Goal: Information Seeking & Learning: Understand process/instructions

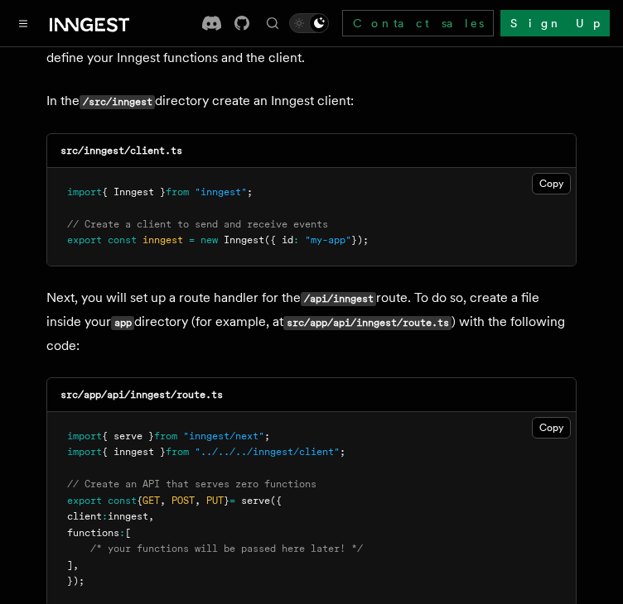
click at [245, 286] on p "Next, you will set up a route handler for the /api/inngest route. To do so, cre…" at bounding box center [311, 321] width 530 height 71
drag, startPoint x: 310, startPoint y: 272, endPoint x: 338, endPoint y: 281, distance: 29.3
click at [338, 316] on code "src/app/api/inngest/route.ts" at bounding box center [367, 323] width 168 height 14
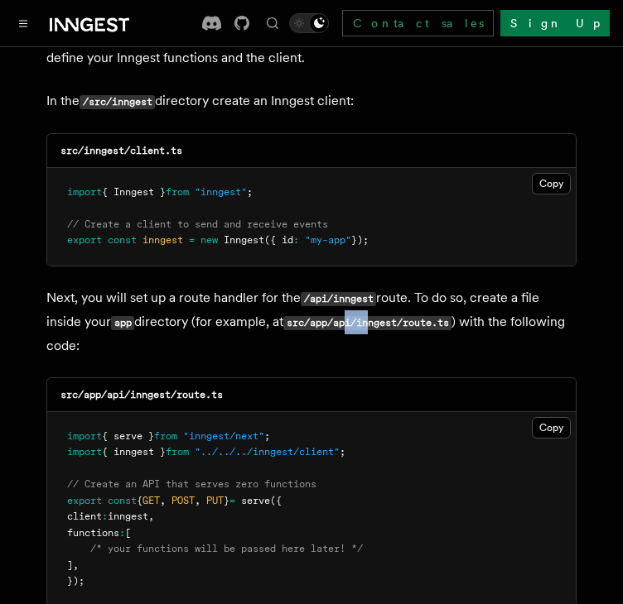
drag, startPoint x: 350, startPoint y: 281, endPoint x: 374, endPoint y: 281, distance: 24.0
click at [374, 316] on code "src/app/api/inngest/route.ts" at bounding box center [367, 323] width 168 height 14
drag, startPoint x: 412, startPoint y: 279, endPoint x: 437, endPoint y: 279, distance: 24.8
click at [437, 316] on code "src/app/api/inngest/route.ts" at bounding box center [367, 323] width 168 height 14
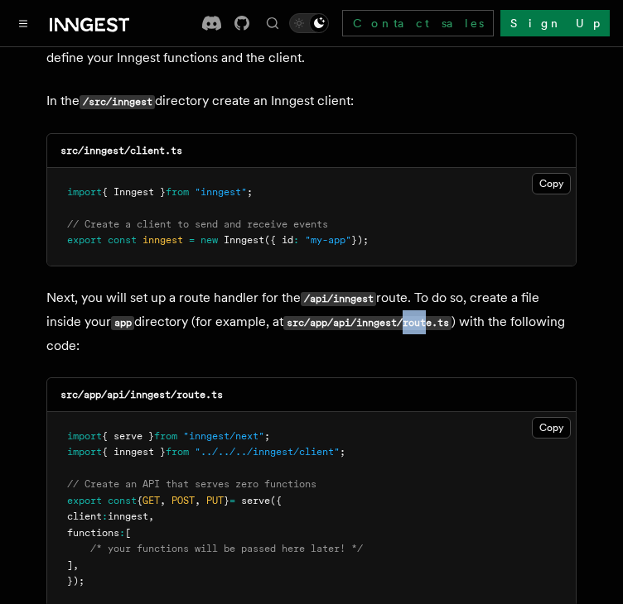
click at [437, 316] on code "src/app/api/inngest/route.ts" at bounding box center [367, 323] width 168 height 14
drag, startPoint x: 481, startPoint y: 274, endPoint x: 503, endPoint y: 274, distance: 21.5
click at [503, 286] on p "Next, you will set up a route handler for the /api/inngest route. To do so, cre…" at bounding box center [311, 321] width 530 height 71
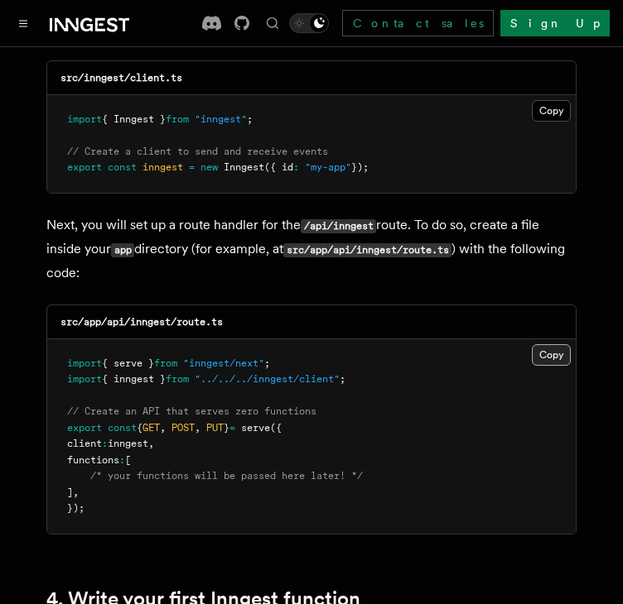
click at [541, 344] on button "Copy Copied" at bounding box center [550, 355] width 39 height 22
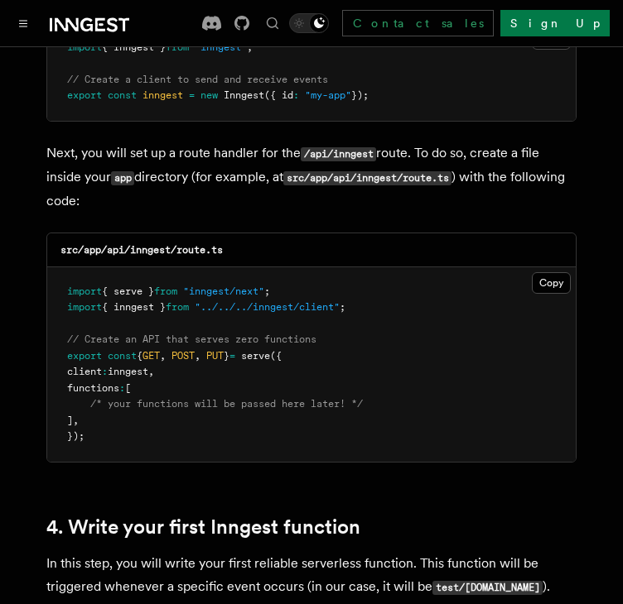
scroll to position [2273, 0]
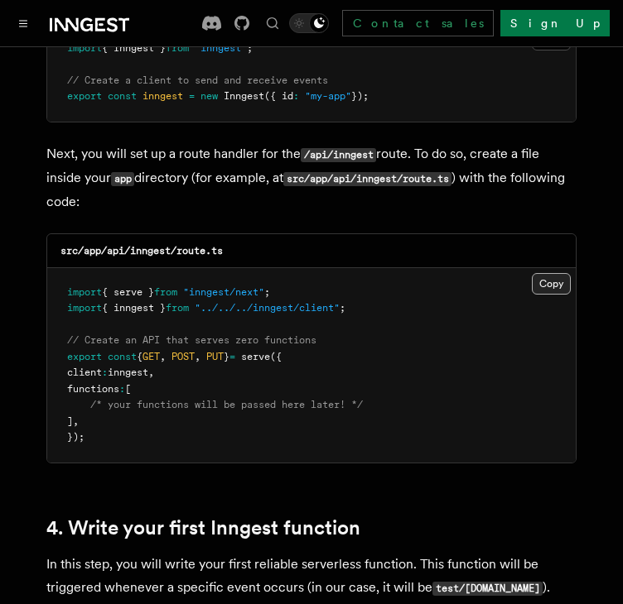
click at [539, 273] on button "Copy Copied" at bounding box center [550, 284] width 39 height 22
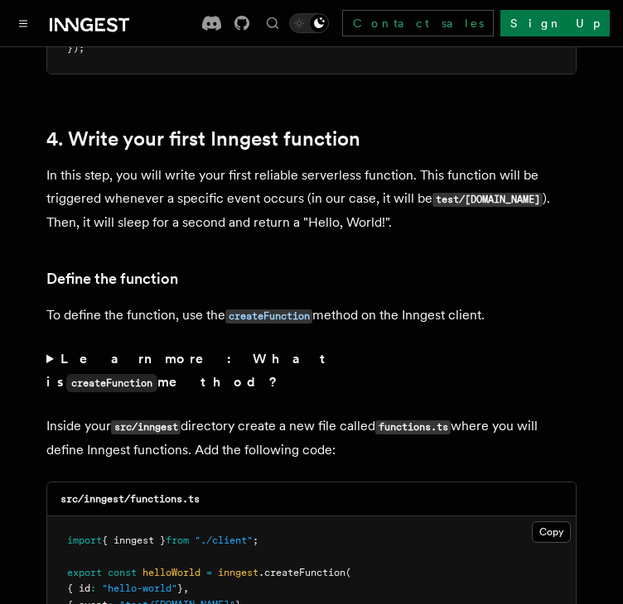
scroll to position [2664, 0]
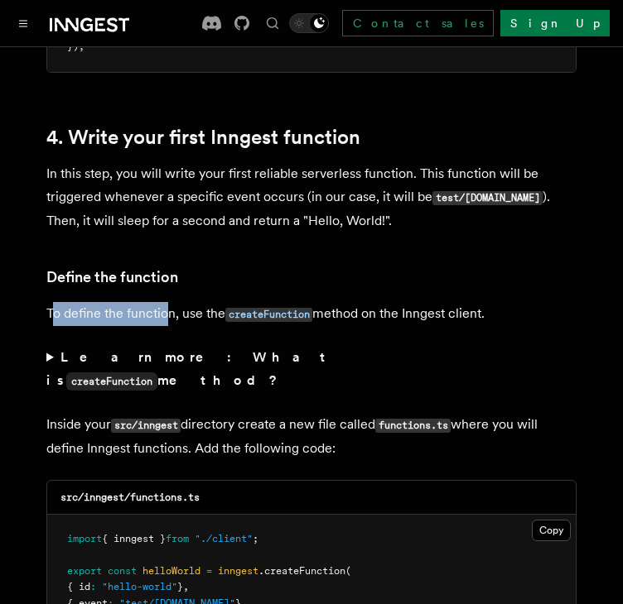
drag, startPoint x: 51, startPoint y: 270, endPoint x: 166, endPoint y: 279, distance: 114.6
click at [166, 302] on p "To define the function, use the createFunction method on the Inngest client." at bounding box center [311, 314] width 530 height 24
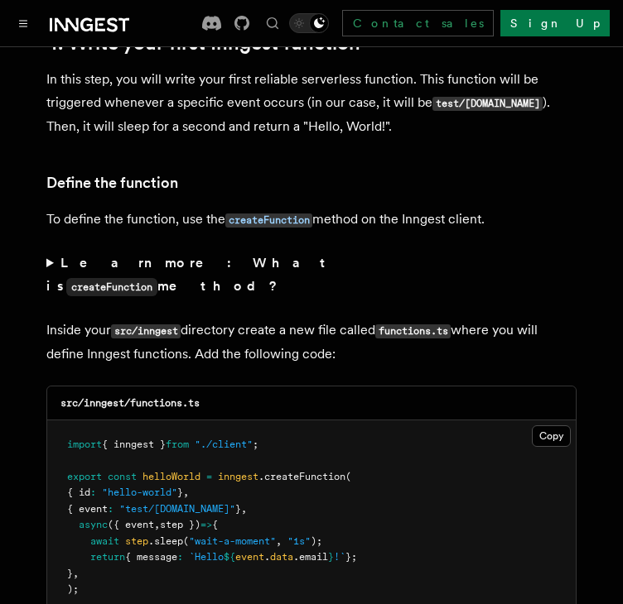
scroll to position [2768, 0]
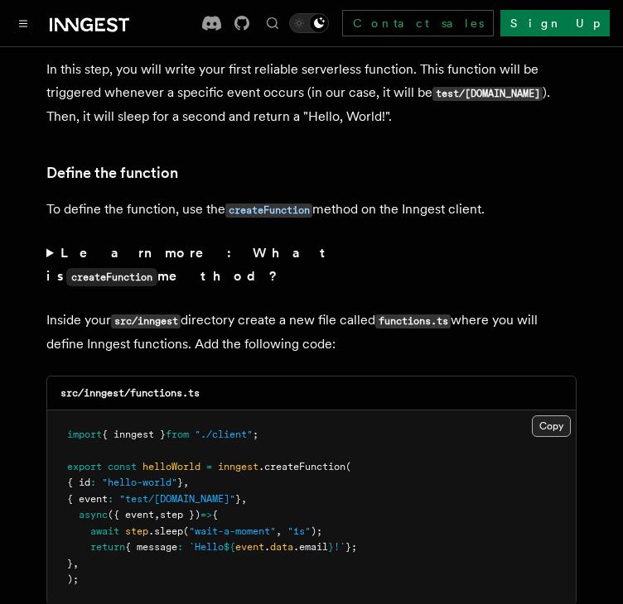
click at [541, 416] on button "Copy Copied" at bounding box center [550, 427] width 39 height 22
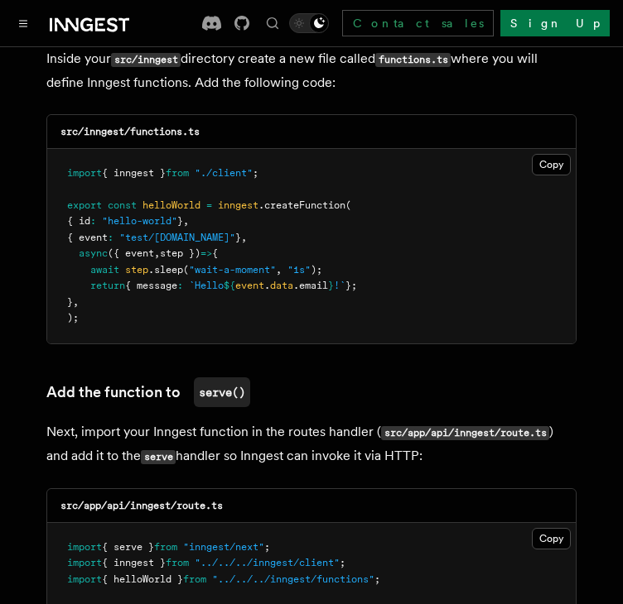
scroll to position [3032, 0]
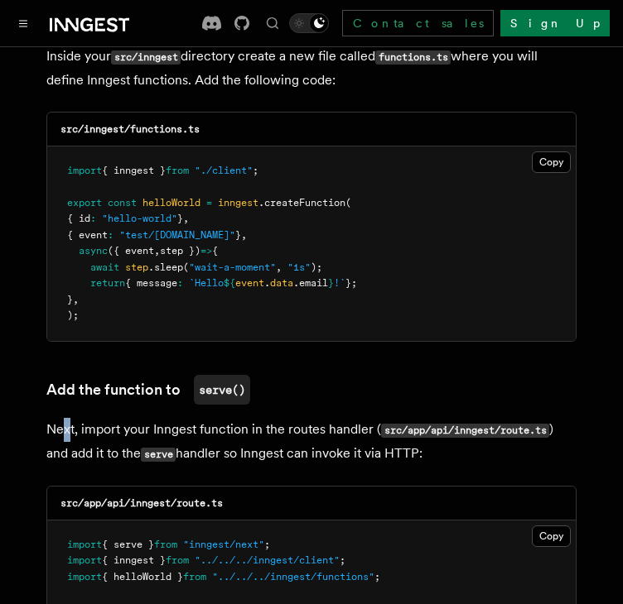
click at [67, 418] on p "Next, import your Inngest function in the routes handler ( src/app/api/inngest/…" at bounding box center [311, 442] width 530 height 48
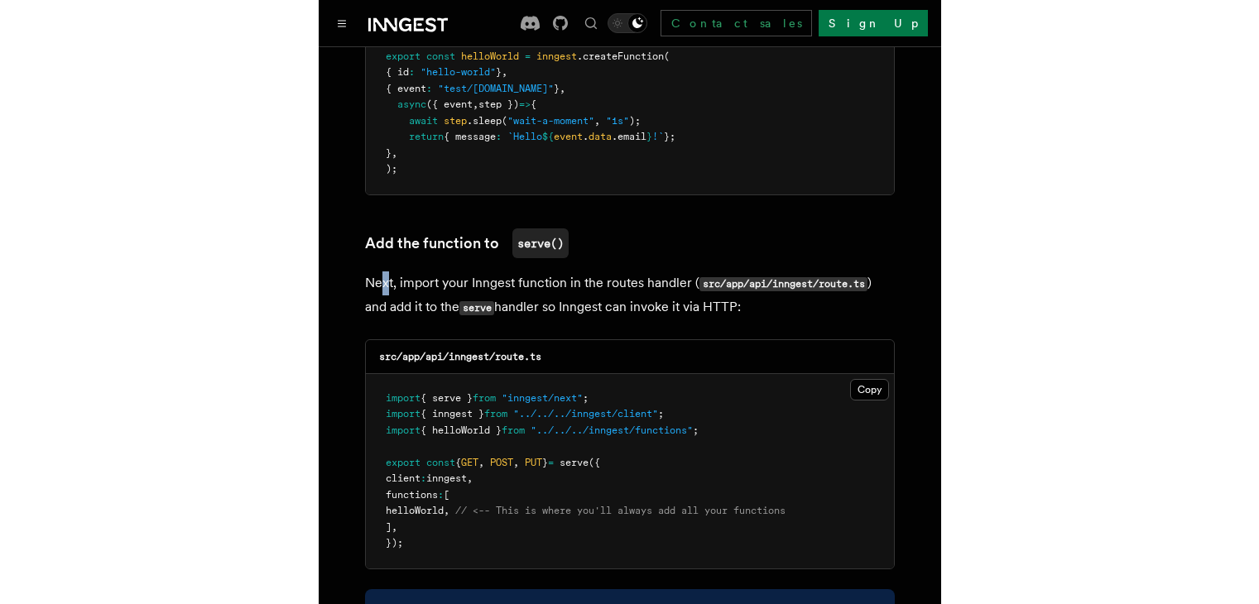
scroll to position [3191, 0]
